Goal: Information Seeking & Learning: Learn about a topic

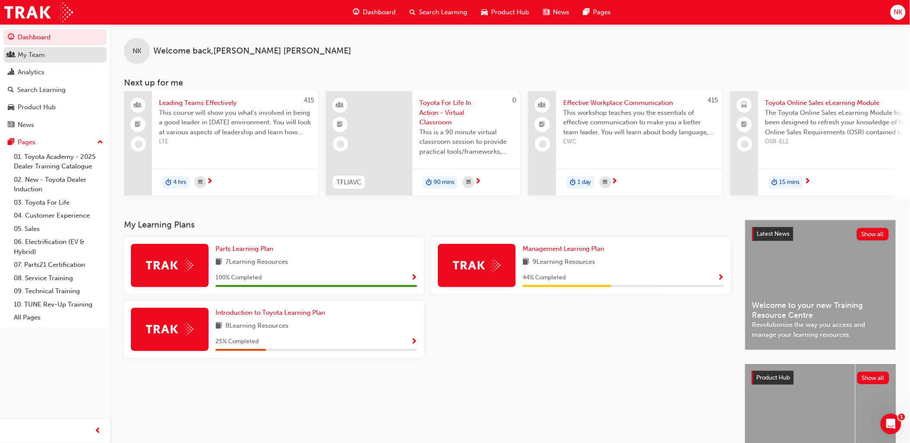
click at [27, 59] on div "My Team" at bounding box center [31, 55] width 27 height 10
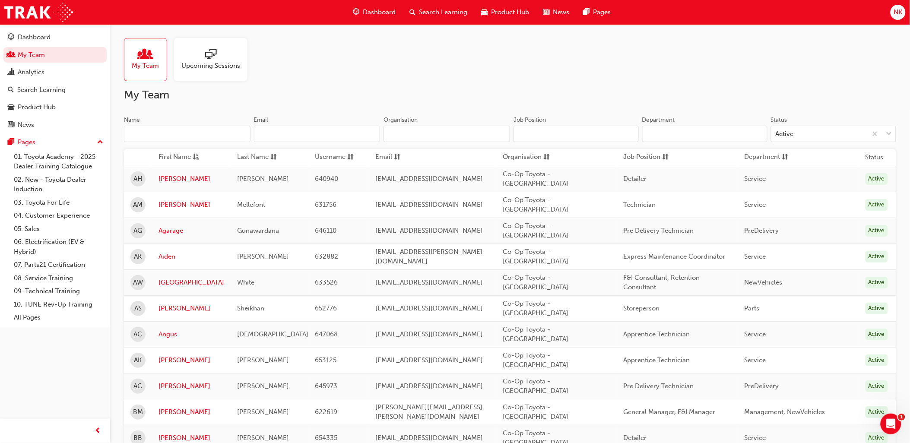
drag, startPoint x: 676, startPoint y: 132, endPoint x: 680, endPoint y: 128, distance: 5.8
click at [676, 132] on input "Department" at bounding box center [704, 134] width 125 height 16
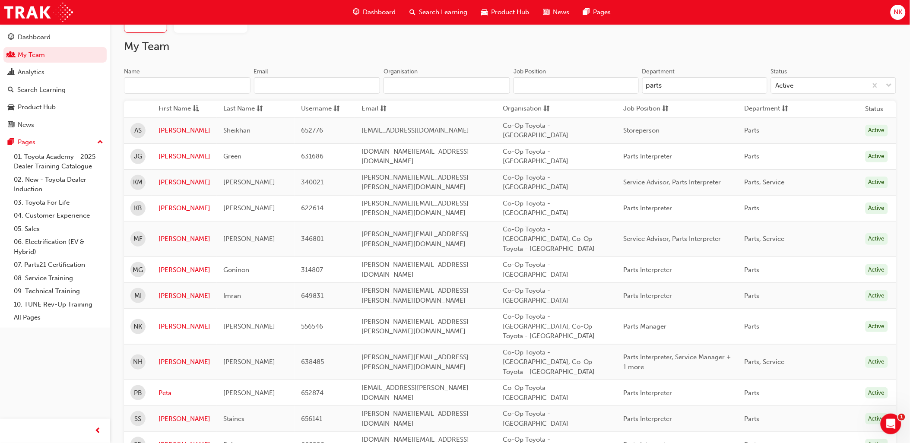
scroll to position [94, 0]
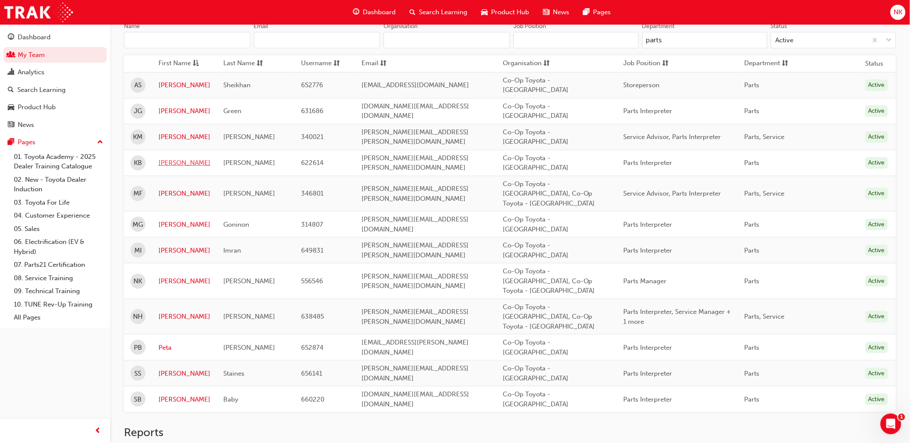
type input "parts"
click at [169, 158] on link "[PERSON_NAME]" at bounding box center [184, 163] width 52 height 10
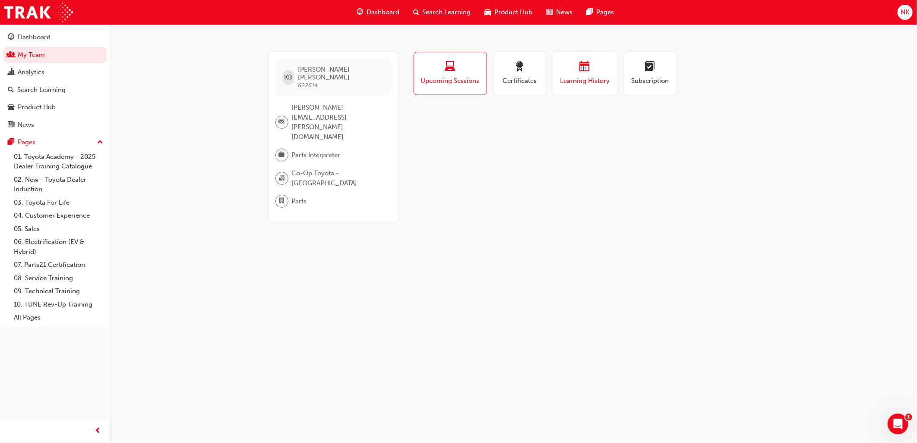
click at [591, 78] on span "Learning History" at bounding box center [585, 81] width 52 height 10
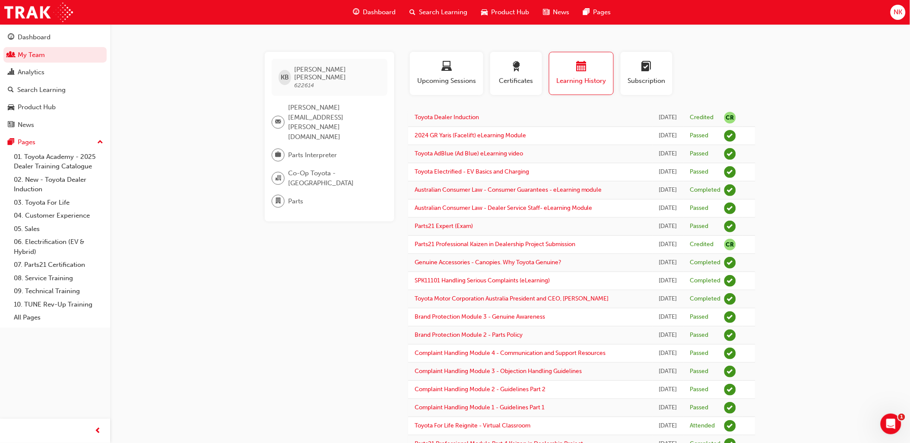
click at [426, 11] on span "Search Learning" at bounding box center [443, 12] width 48 height 10
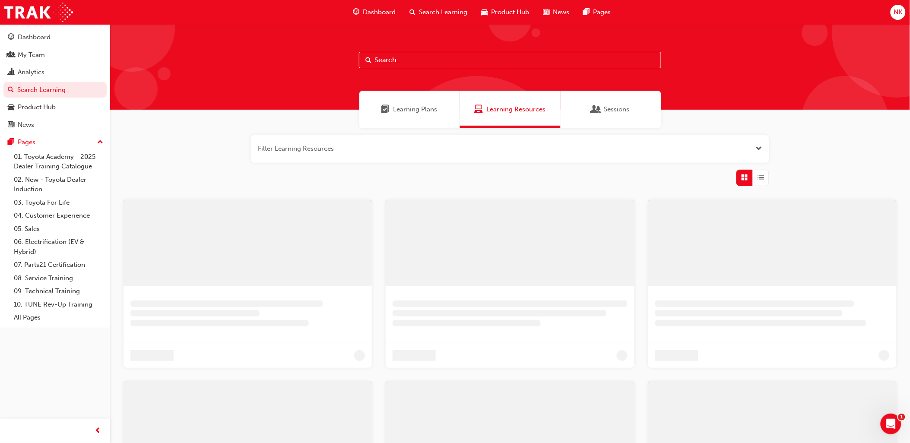
click at [496, 110] on span "Learning Resources" at bounding box center [515, 109] width 59 height 10
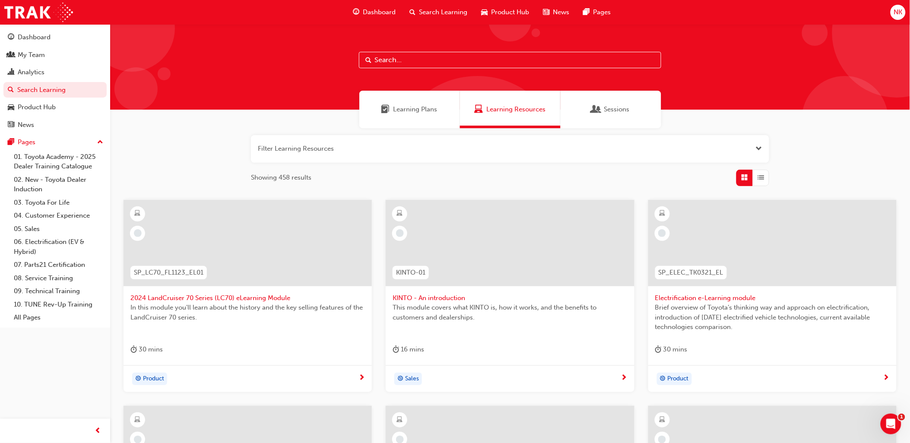
click at [481, 61] on input "text" at bounding box center [510, 60] width 302 height 16
type input "toyota for life"
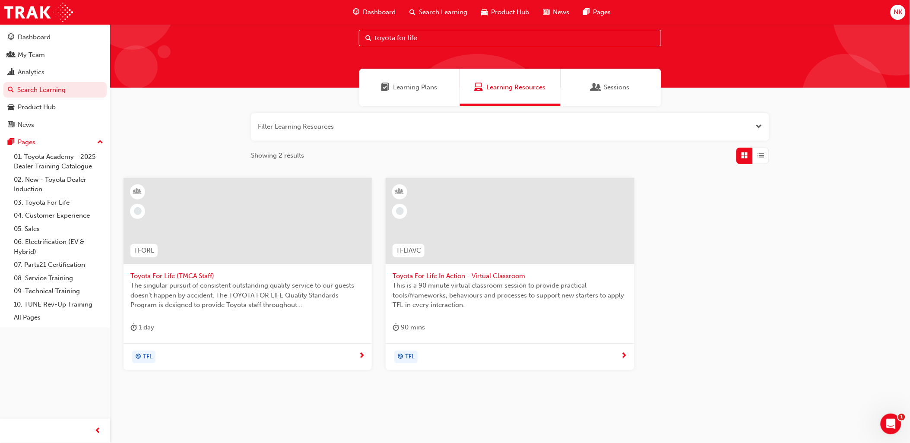
scroll to position [32, 0]
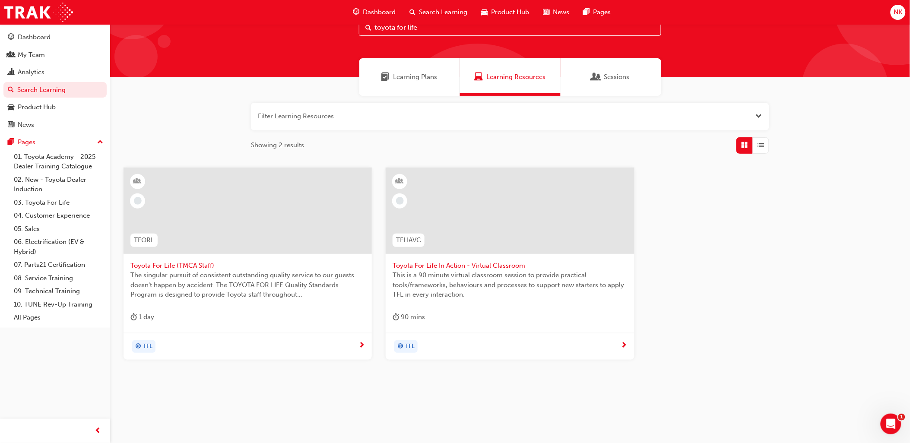
click at [476, 265] on span "Toyota For Life In Action - Virtual Classroom" at bounding box center [509, 266] width 234 height 10
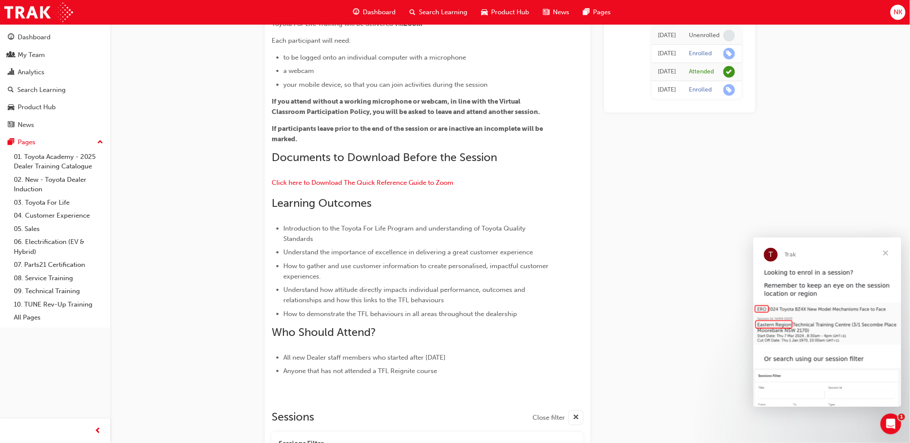
click at [883, 251] on span "Close" at bounding box center [884, 252] width 31 height 31
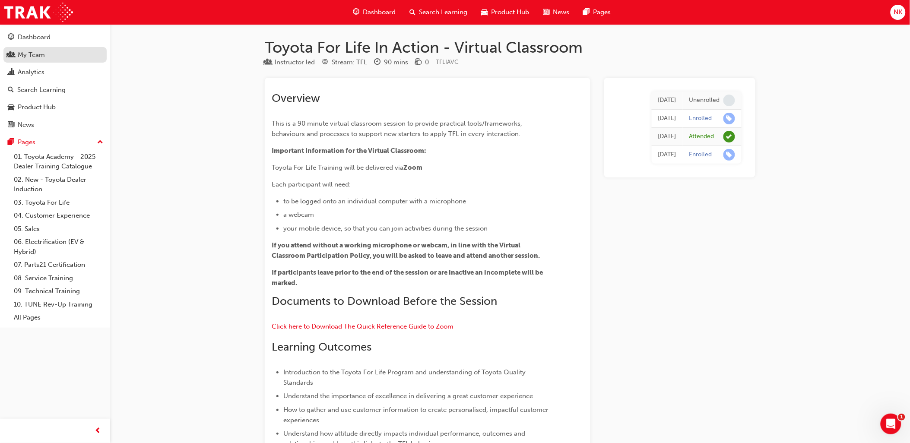
click at [28, 54] on div "My Team" at bounding box center [31, 55] width 27 height 10
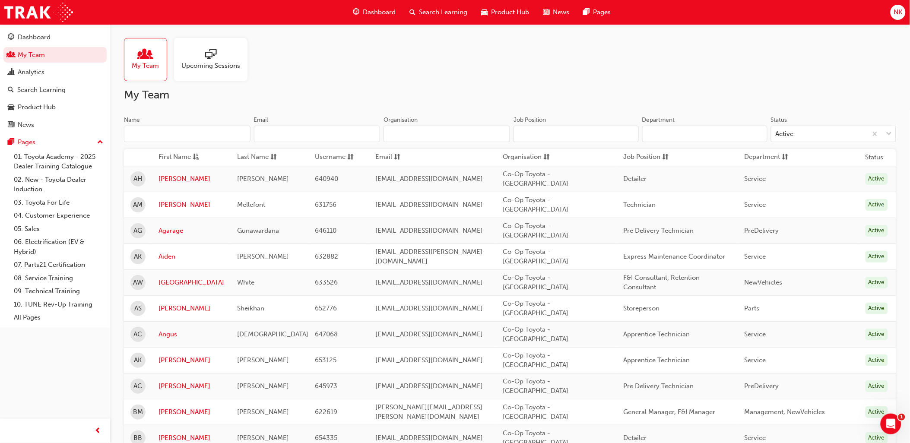
drag, startPoint x: 655, startPoint y: 134, endPoint x: 656, endPoint y: 120, distance: 14.3
click at [656, 128] on input "Department" at bounding box center [704, 134] width 125 height 16
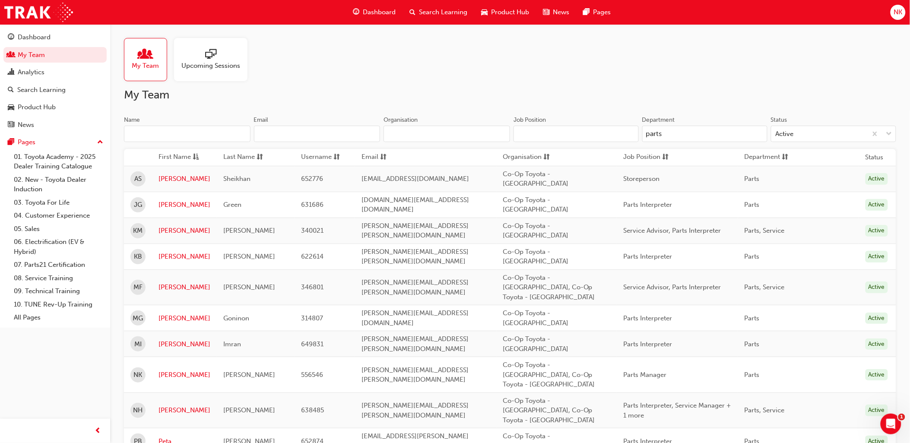
type input "parts"
click at [496, 61] on div "My Team Upcoming Sessions" at bounding box center [510, 59] width 772 height 43
click at [487, 85] on div "My Team Upcoming Sessions My Team Name Email Organisation Job Position Departme…" at bounding box center [510, 303] width 800 height 558
click at [534, 83] on div "My Team Upcoming Sessions My Team Name Email Organisation Job Position Departme…" at bounding box center [510, 303] width 800 height 558
